Goal: Task Accomplishment & Management: Manage account settings

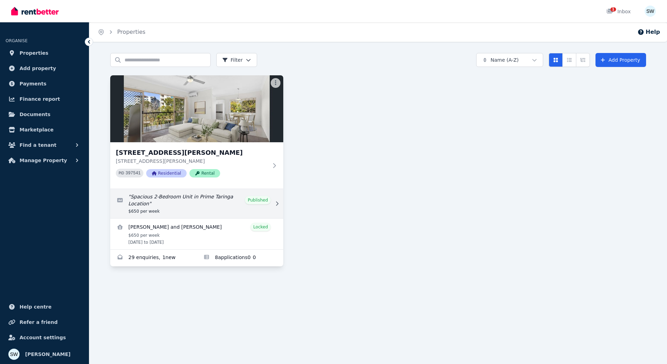
click at [244, 196] on link "Edit listing: Spacious 2-Bedroom Unit in Prime Taringa Location" at bounding box center [196, 203] width 173 height 29
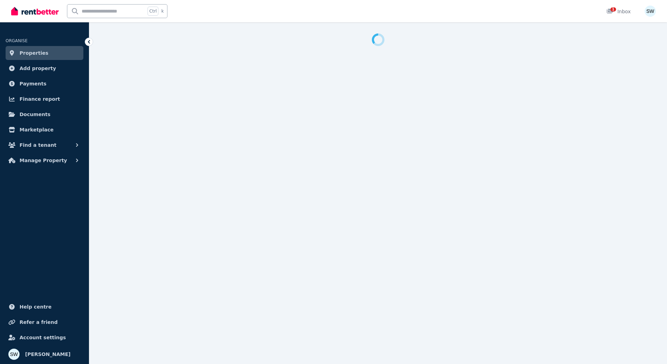
select select "**********"
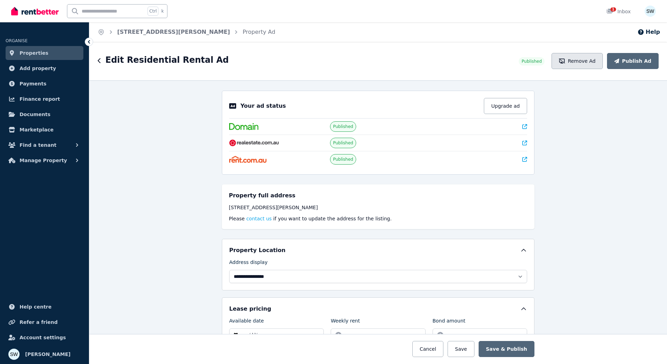
click at [577, 59] on button "Remove Ad" at bounding box center [576, 61] width 51 height 16
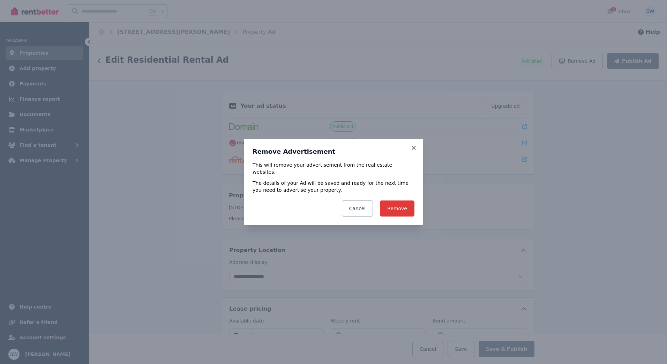
click at [398, 201] on button "Remove" at bounding box center [397, 208] width 35 height 16
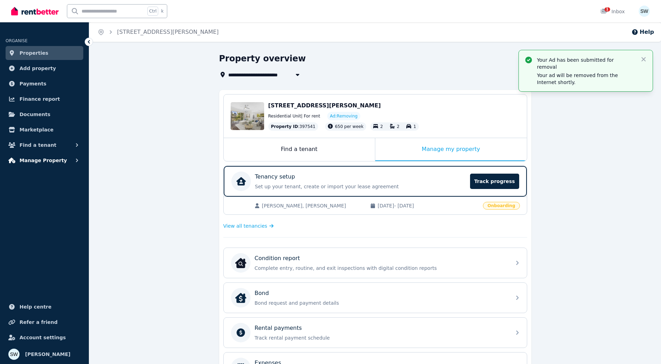
click at [65, 161] on button "Manage Property" at bounding box center [45, 160] width 78 height 14
click at [172, 130] on div "**********" at bounding box center [375, 285] width 572 height 465
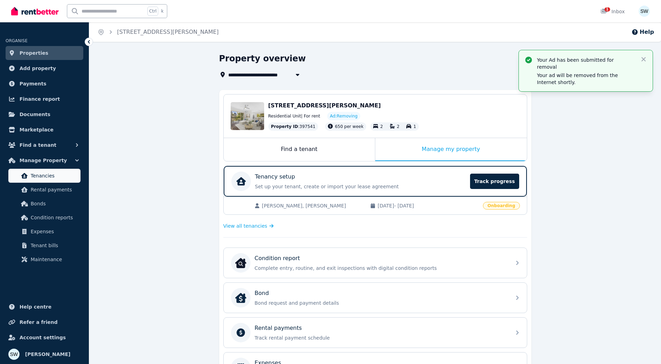
click at [52, 170] on link "Tenancies" at bounding box center [44, 176] width 72 height 14
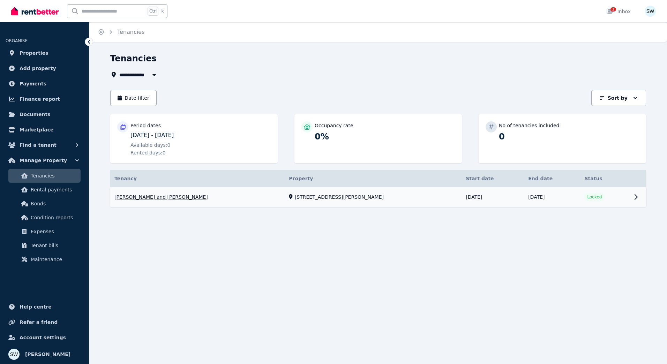
click at [399, 199] on link "View property details" at bounding box center [377, 197] width 535 height 20
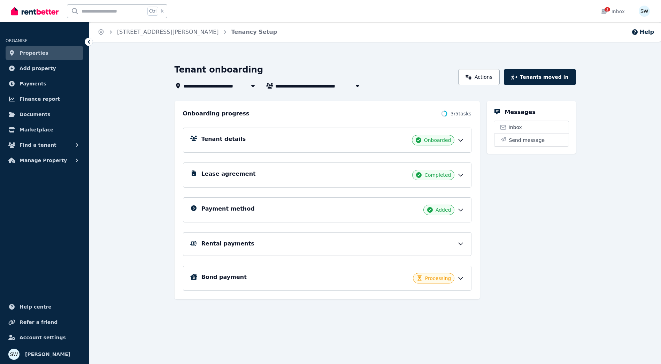
scroll to position [11, 0]
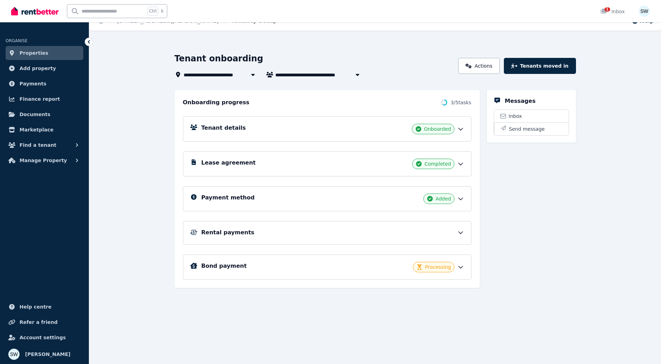
click at [462, 267] on icon at bounding box center [461, 267] width 4 height 2
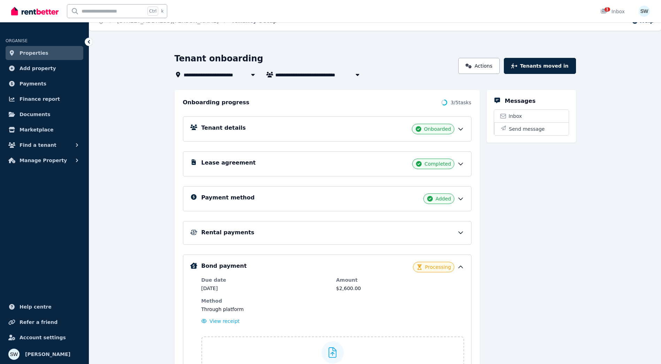
click at [444, 227] on div "Rental payments" at bounding box center [327, 233] width 289 height 24
click at [447, 234] on div "Rental payments" at bounding box center [332, 232] width 263 height 8
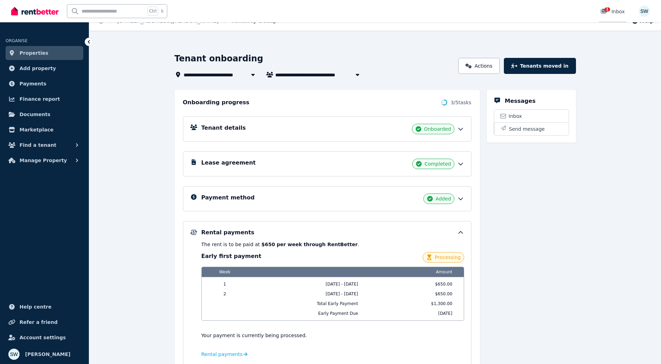
click at [616, 11] on div "1 Inbox" at bounding box center [613, 11] width 24 height 7
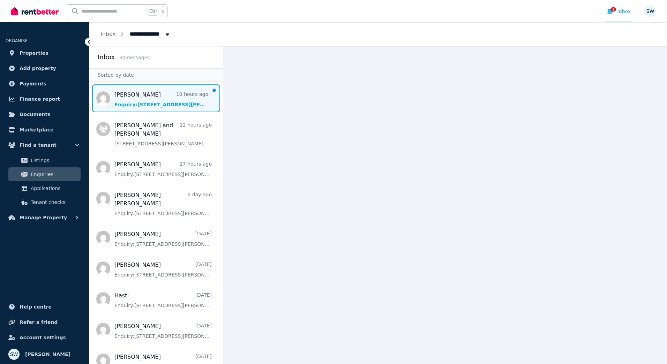
click at [168, 102] on span "Message list" at bounding box center [156, 98] width 134 height 28
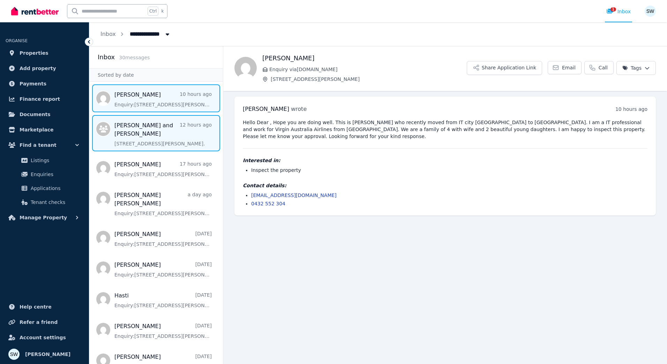
click at [171, 127] on span "Message list" at bounding box center [156, 133] width 134 height 36
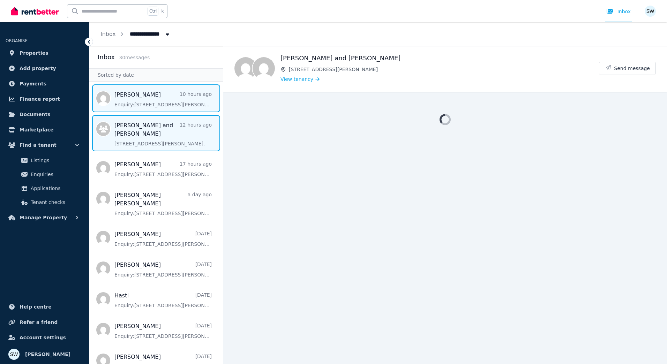
click at [169, 101] on span "Message list" at bounding box center [156, 98] width 134 height 28
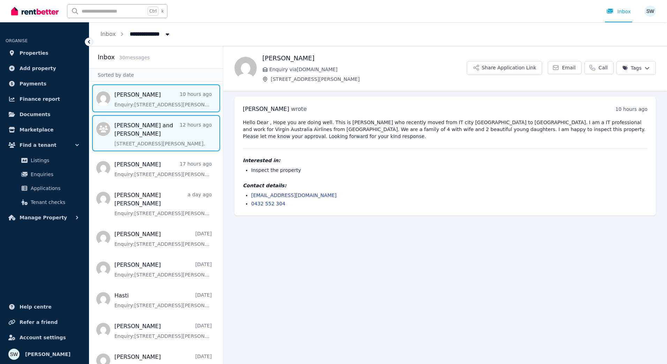
click at [153, 127] on span "Message list" at bounding box center [156, 133] width 134 height 36
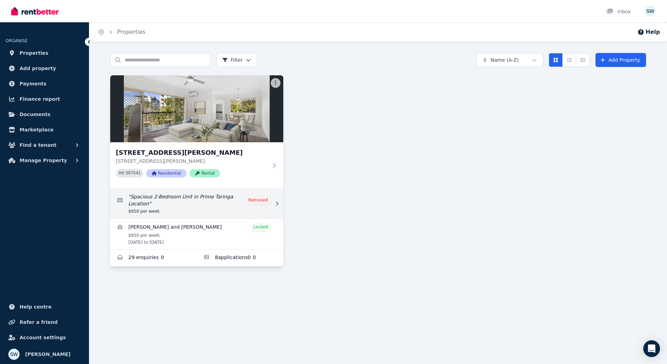
click at [231, 211] on link "Edit listing: Spacious 2-Bedroom Unit in Prime Taringa Location" at bounding box center [196, 203] width 173 height 29
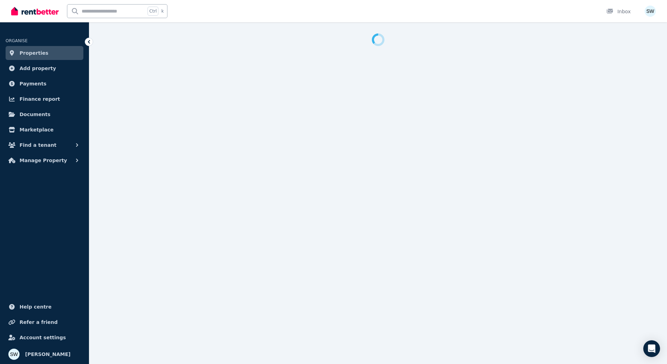
select select "**********"
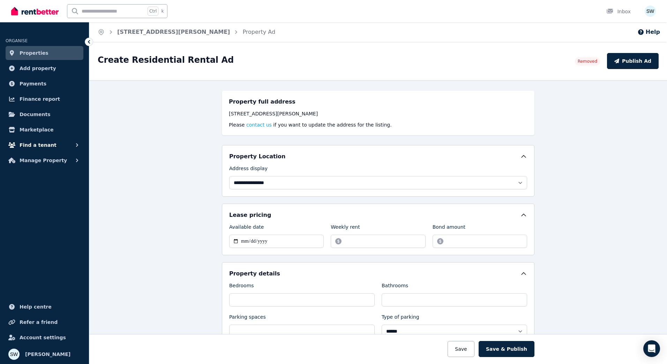
click at [59, 142] on button "Find a tenant" at bounding box center [45, 145] width 78 height 14
click at [57, 218] on span "Manage Property" at bounding box center [43, 217] width 47 height 8
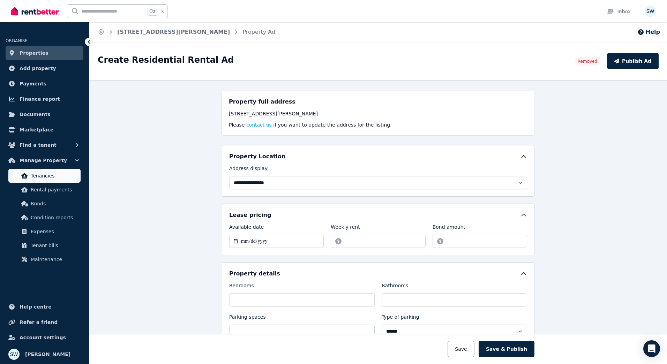
click at [61, 175] on span "Tenancies" at bounding box center [54, 176] width 47 height 8
